Goal: Task Accomplishment & Management: Use online tool/utility

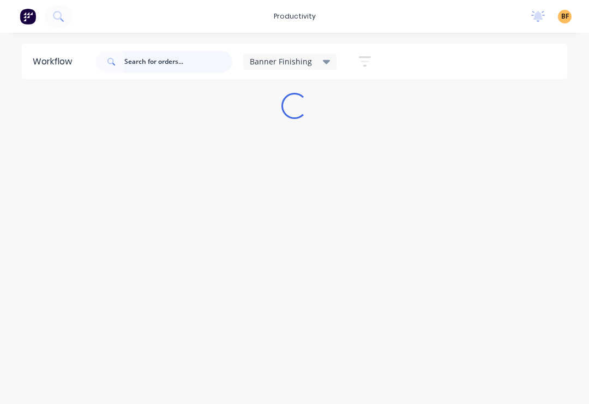
click at [181, 63] on input "text" at bounding box center [178, 62] width 108 height 22
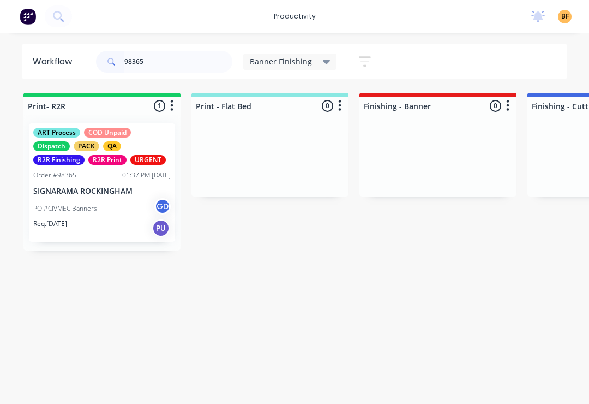
click at [110, 225] on div "Req. [DATE] PU" at bounding box center [102, 228] width 138 height 19
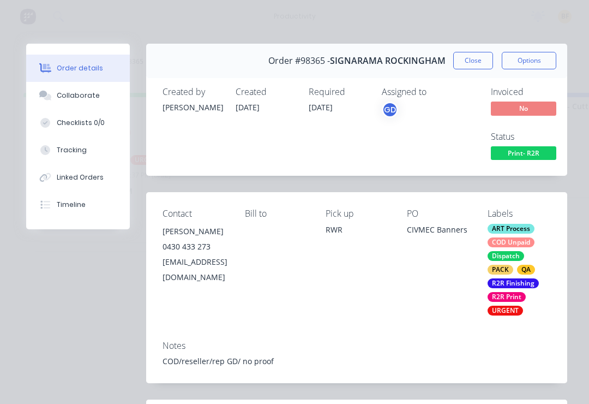
click at [84, 147] on div "Tracking" at bounding box center [72, 150] width 30 height 10
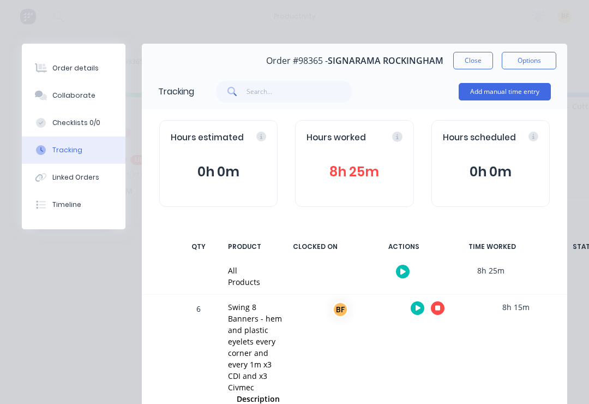
click at [444, 309] on button "button" at bounding box center [438, 308] width 14 height 14
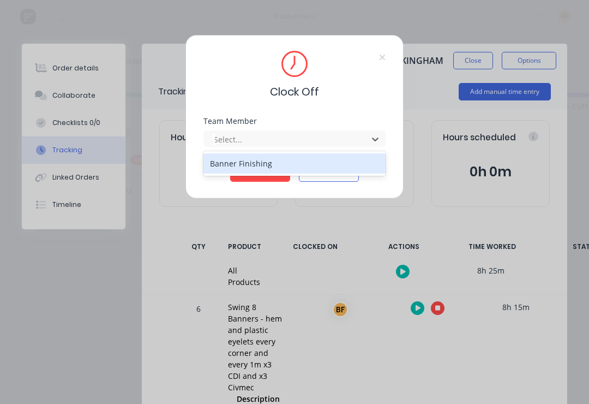
click at [278, 173] on div "Banner Finishing" at bounding box center [295, 163] width 182 height 20
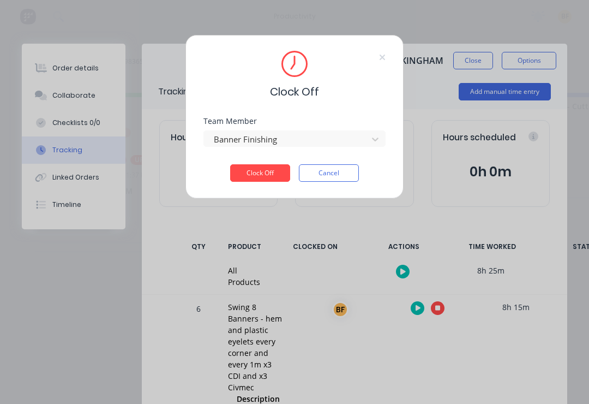
click at [265, 179] on button "Clock Off" at bounding box center [260, 172] width 60 height 17
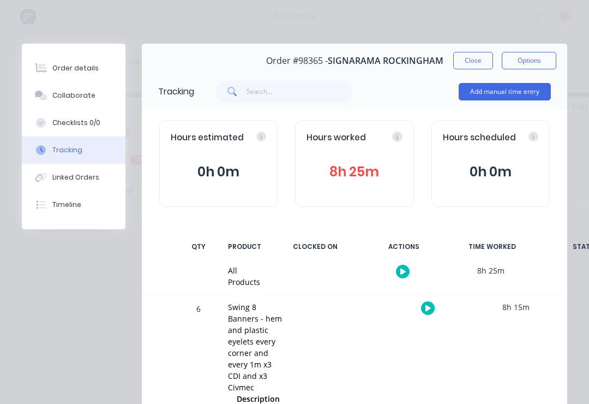
click at [472, 67] on button "Close" at bounding box center [474, 60] width 40 height 17
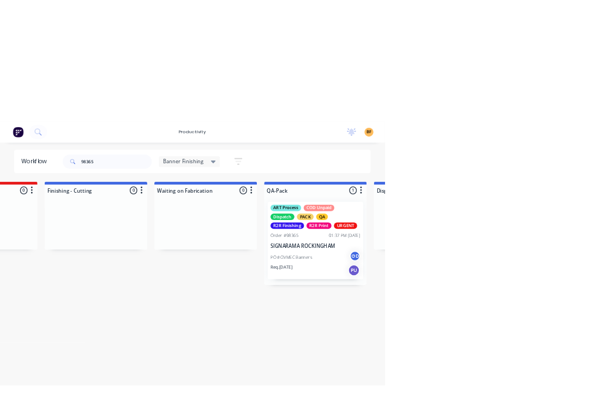
scroll to position [0, 620]
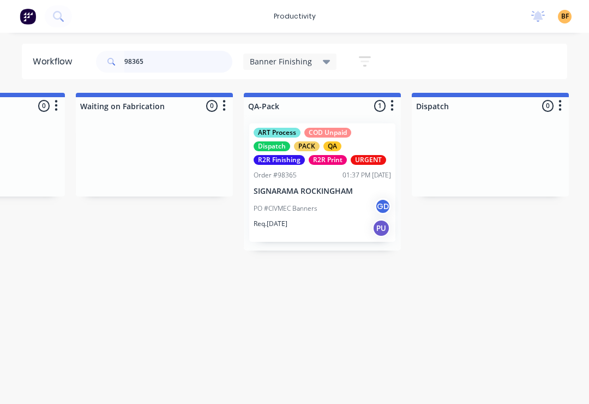
click at [183, 63] on input "98365" at bounding box center [178, 62] width 108 height 22
type input "9"
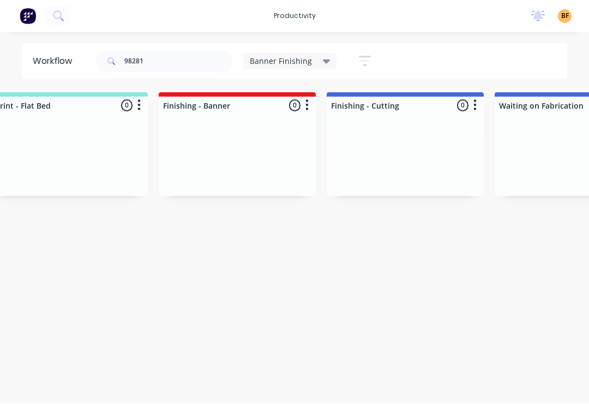
scroll to position [0, 0]
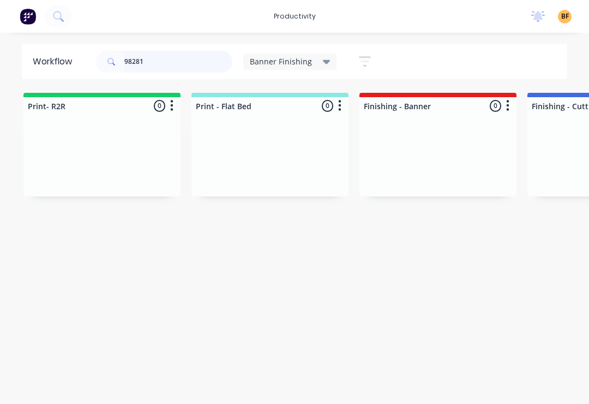
type input "98281"
click at [323, 66] on icon at bounding box center [327, 62] width 8 height 12
click at [188, 67] on input "98281" at bounding box center [178, 62] width 108 height 22
click at [323, 63] on icon at bounding box center [327, 62] width 8 height 12
click at [321, 67] on div "Banner Finishing" at bounding box center [290, 61] width 94 height 16
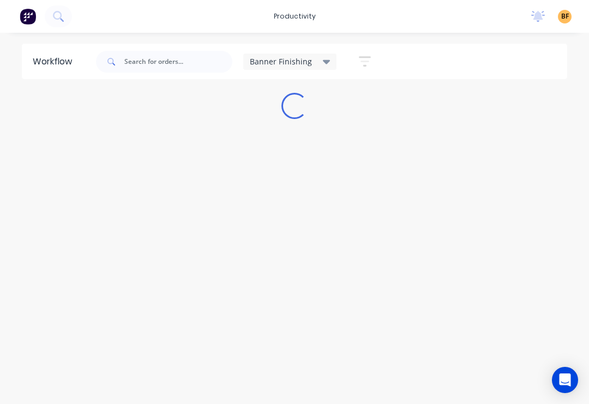
click at [328, 62] on icon at bounding box center [327, 62] width 8 height 12
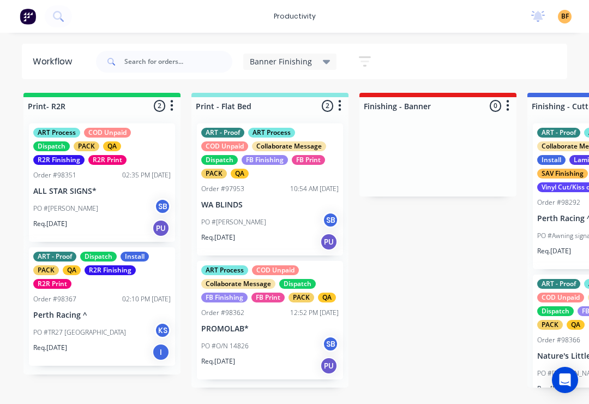
click at [323, 66] on icon at bounding box center [327, 62] width 8 height 12
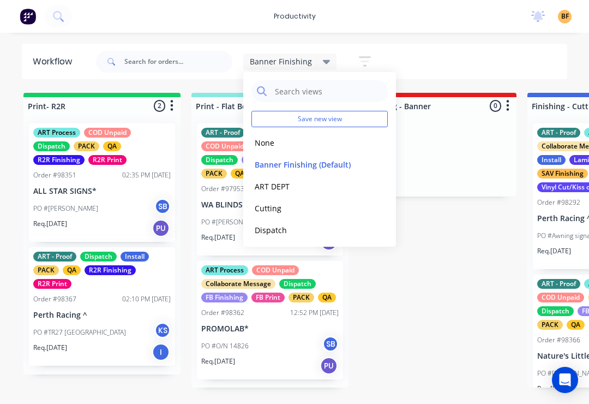
click at [276, 142] on button "None" at bounding box center [310, 142] width 116 height 13
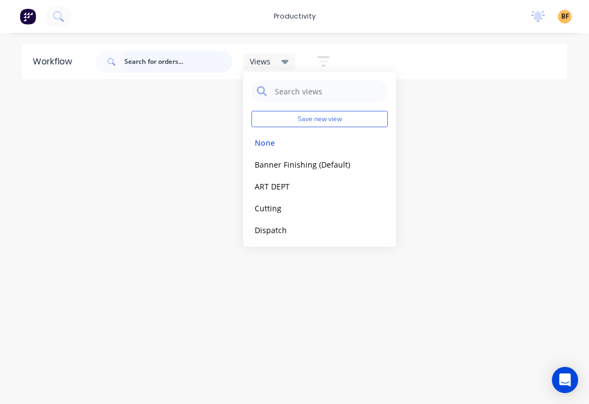
click at [135, 65] on input "text" at bounding box center [178, 62] width 108 height 22
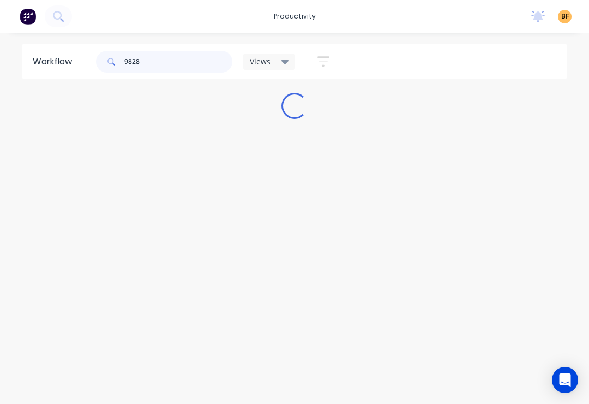
type input "98281"
